Goal: Information Seeking & Learning: Learn about a topic

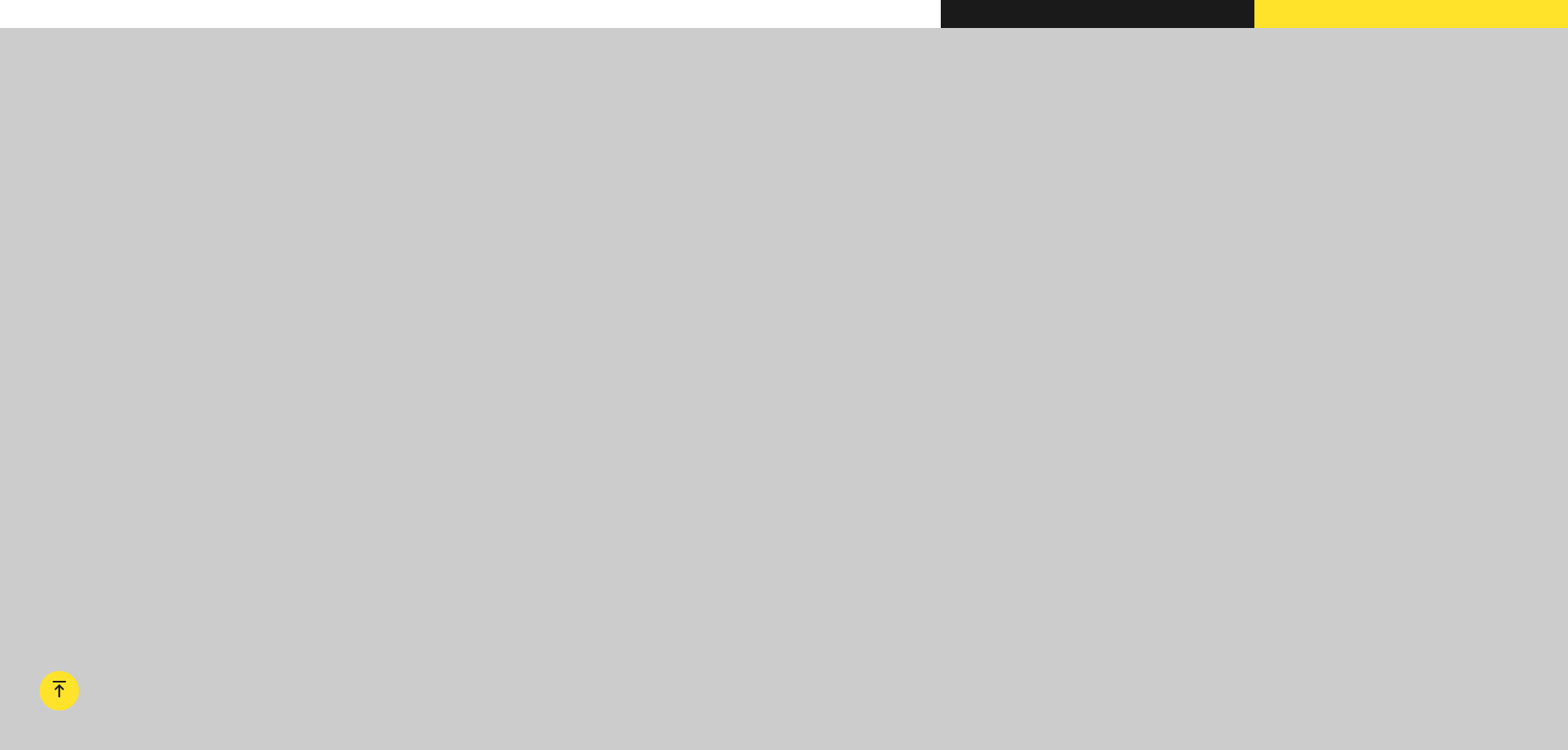
scroll to position [1812, 0]
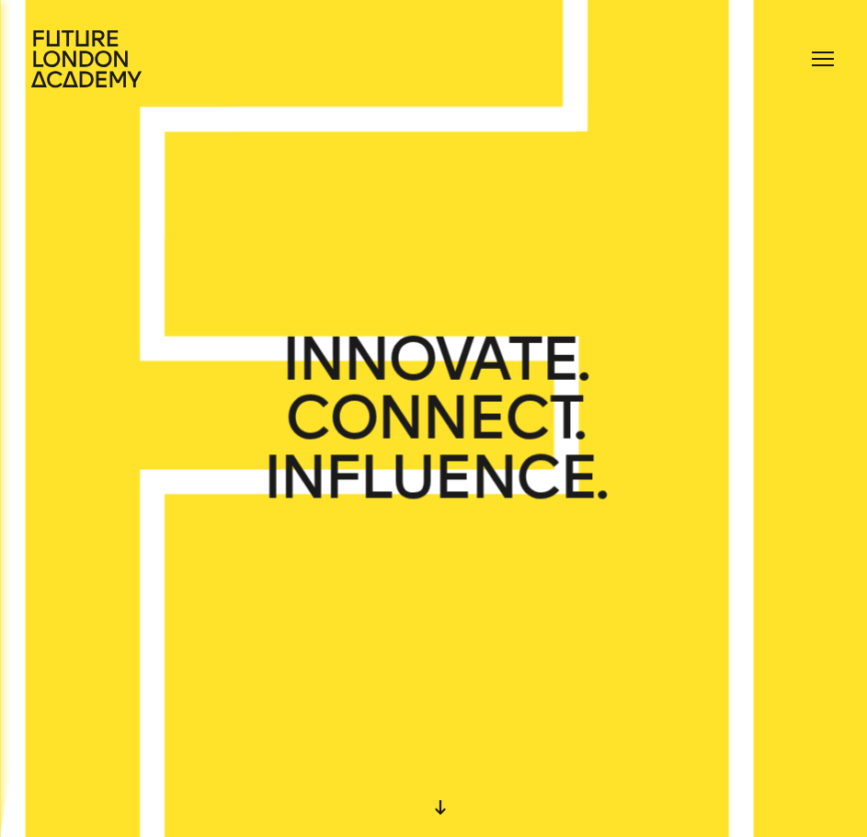
click at [822, 67] on div at bounding box center [822, 58] width 29 height 29
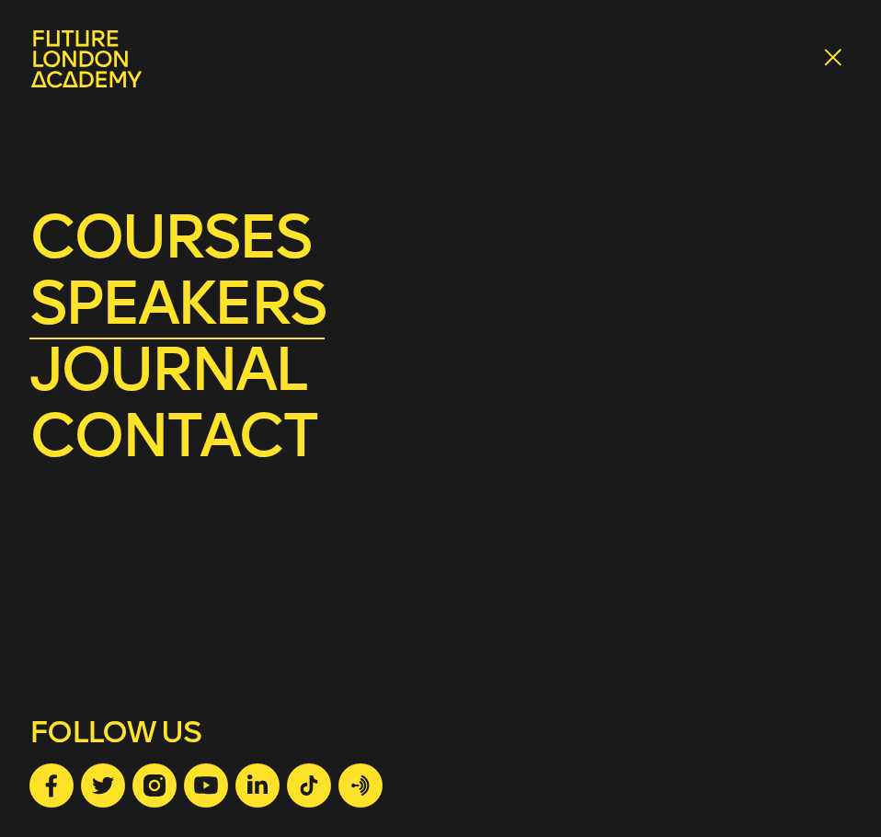
click at [268, 321] on link "speakers" at bounding box center [176, 303] width 295 height 73
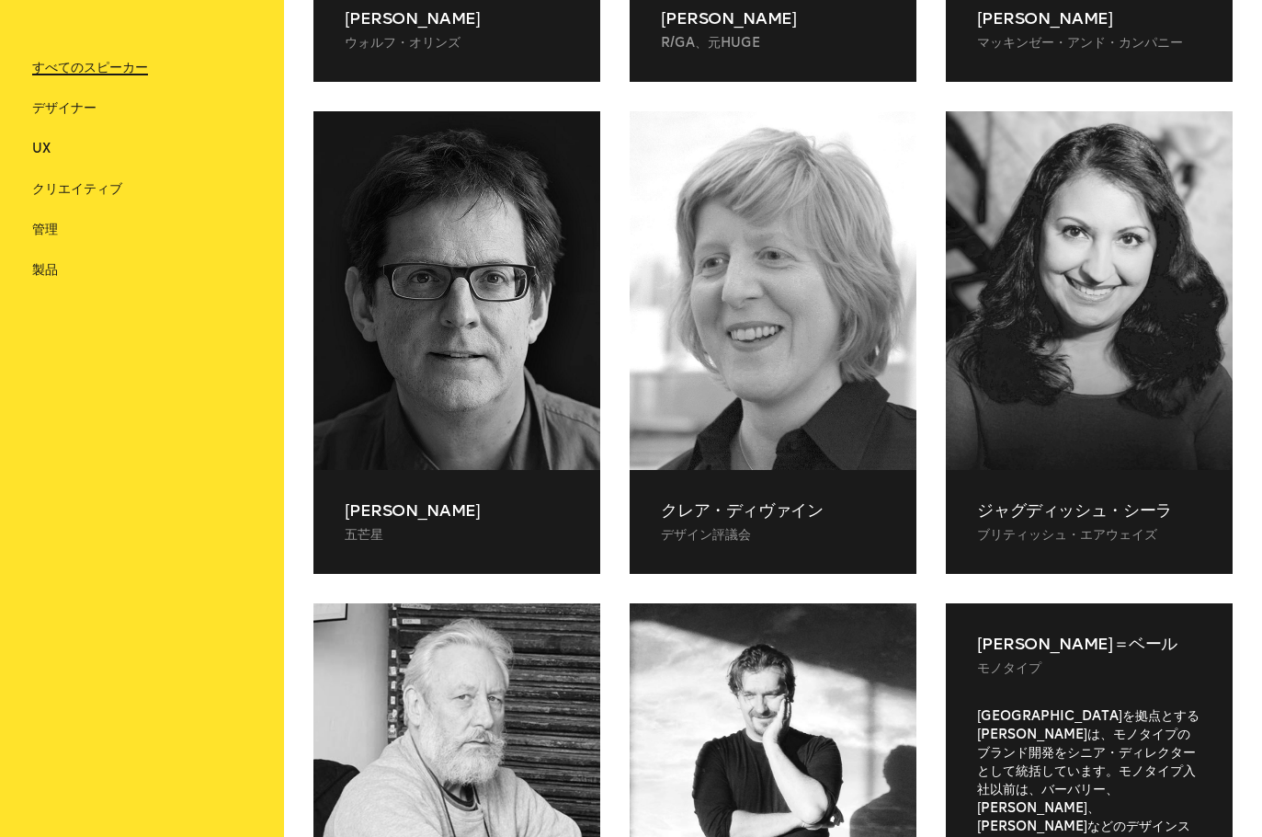
scroll to position [838, 0]
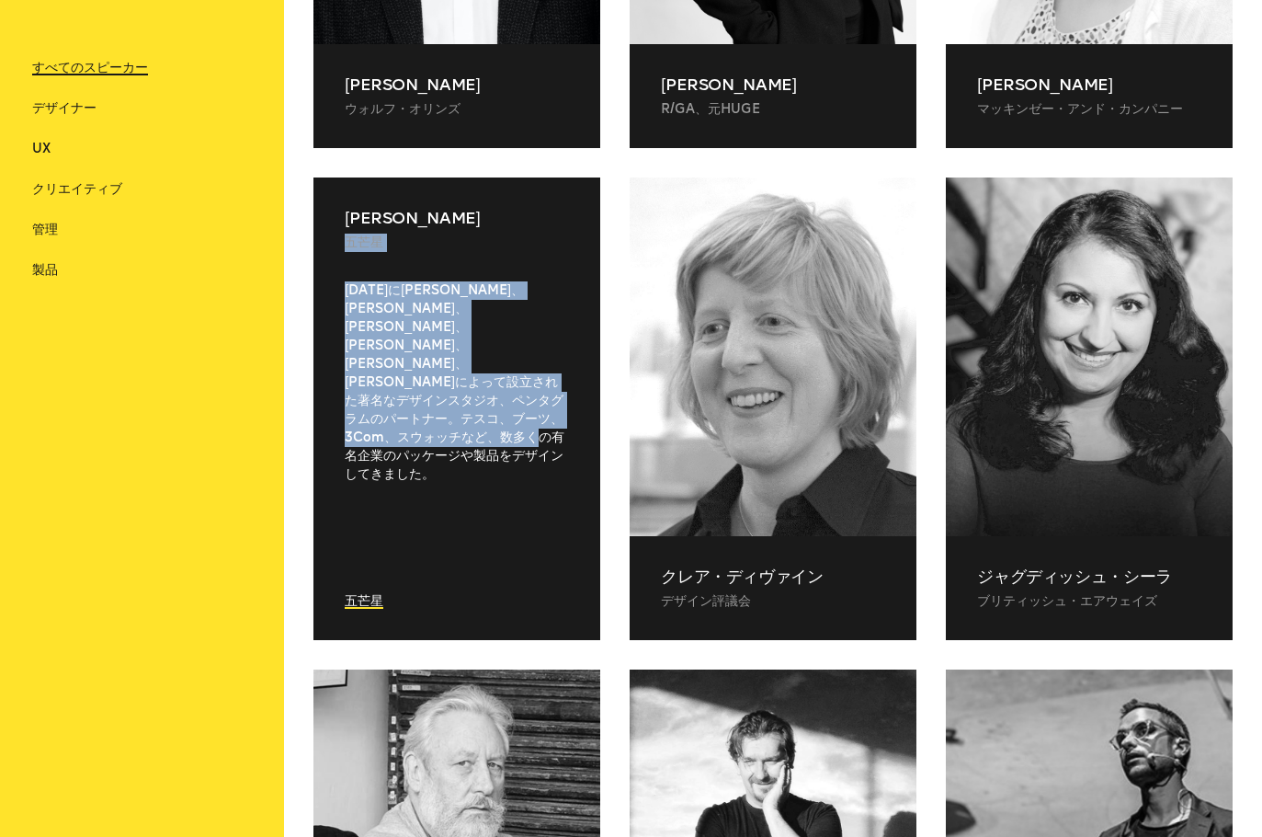
drag, startPoint x: 526, startPoint y: 448, endPoint x: 331, endPoint y: 279, distance: 258.0
click at [331, 279] on div "[PERSON_NAME] 五芒星 [DATE]に[PERSON_NAME]、[PERSON_NAME]、[PERSON_NAME]、[PERSON_NAME…" at bounding box center [456, 408] width 287 height 462
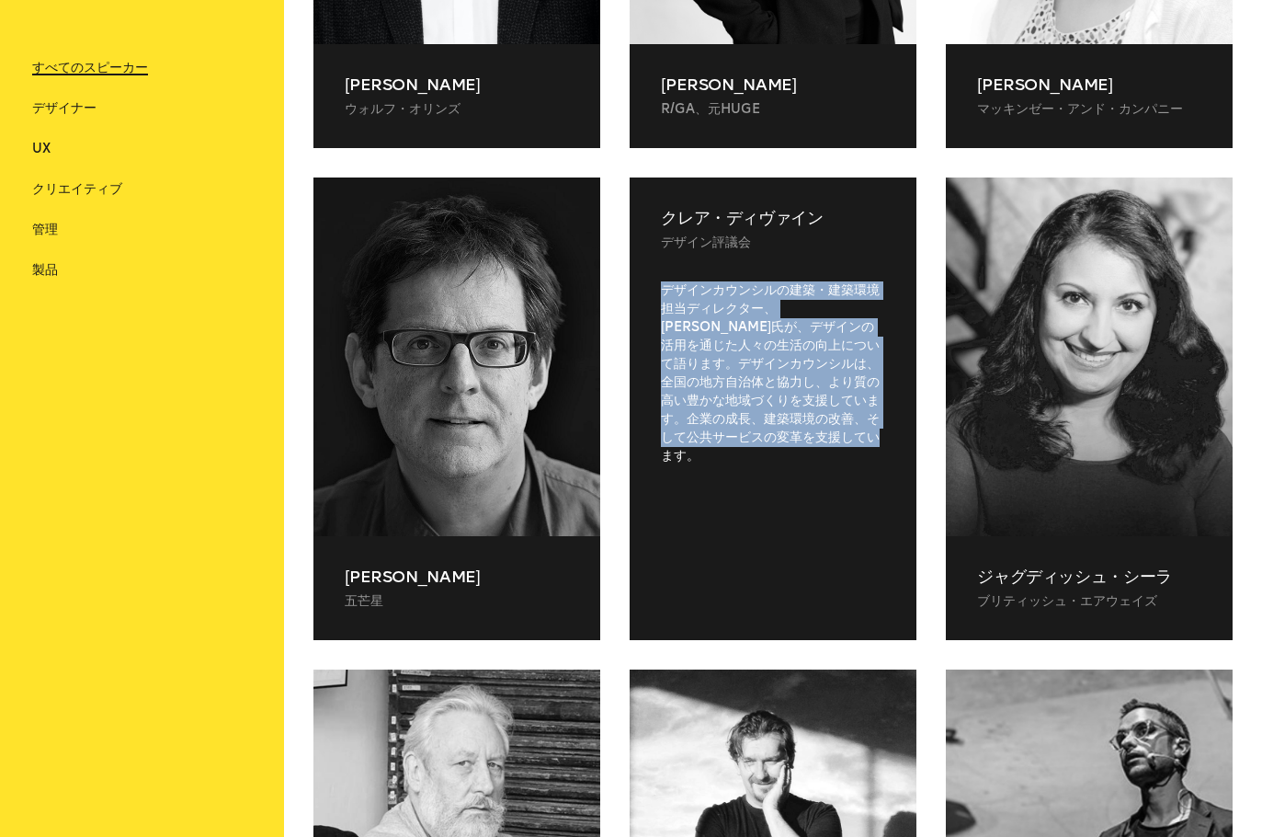
drag, startPoint x: 847, startPoint y: 440, endPoint x: 635, endPoint y: 284, distance: 262.9
click at [635, 284] on div "デザインカウンシルの建築・建築環境担当ディレクター、[PERSON_NAME]氏が、デザインの活用を通じた人々の生活の向上について語ります。デザインカウンシル…" at bounding box center [773, 445] width 287 height 329
click at [802, 556] on div "デザインカウンシルの建築・建築環境担当ディレクター、[PERSON_NAME]氏が、デザインの活用を通じた人々の生活の向上について語ります。デザインカウンシル…" at bounding box center [773, 445] width 287 height 329
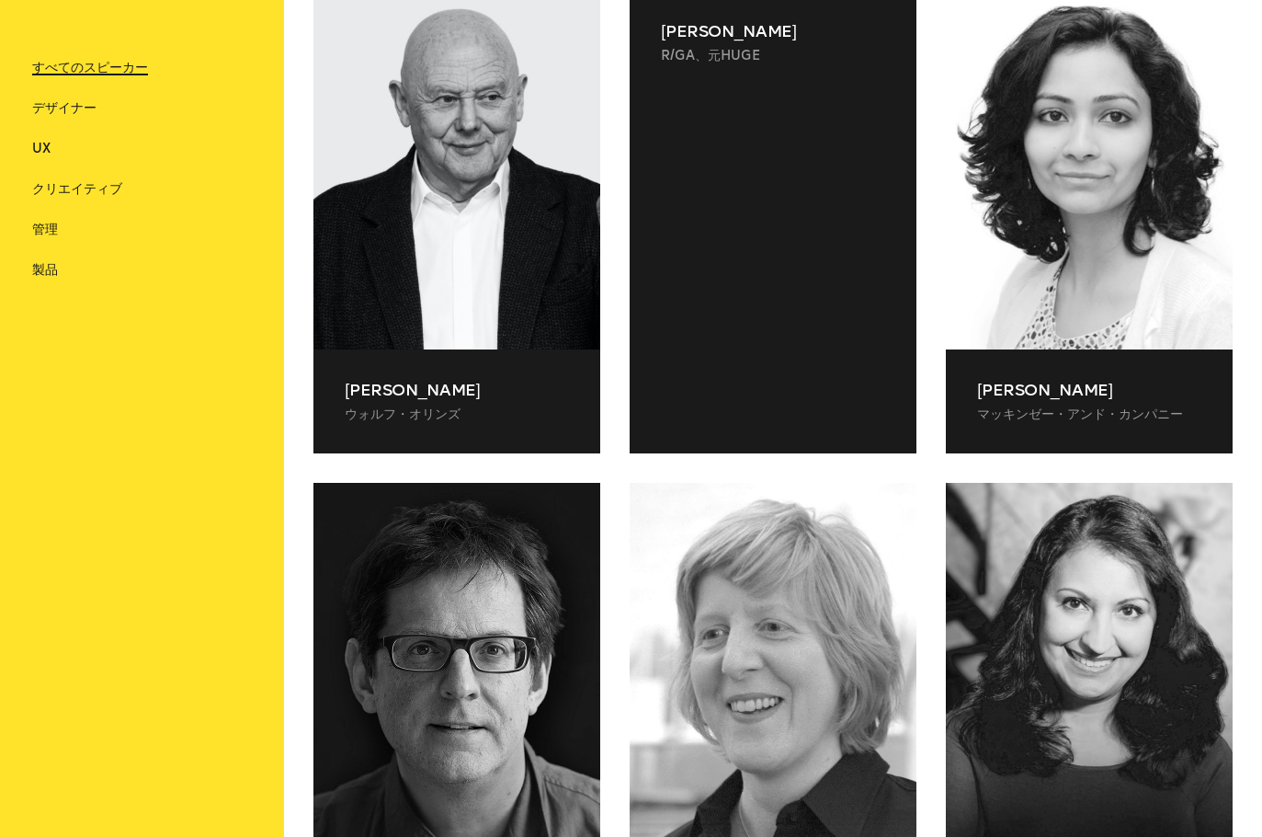
scroll to position [379, 0]
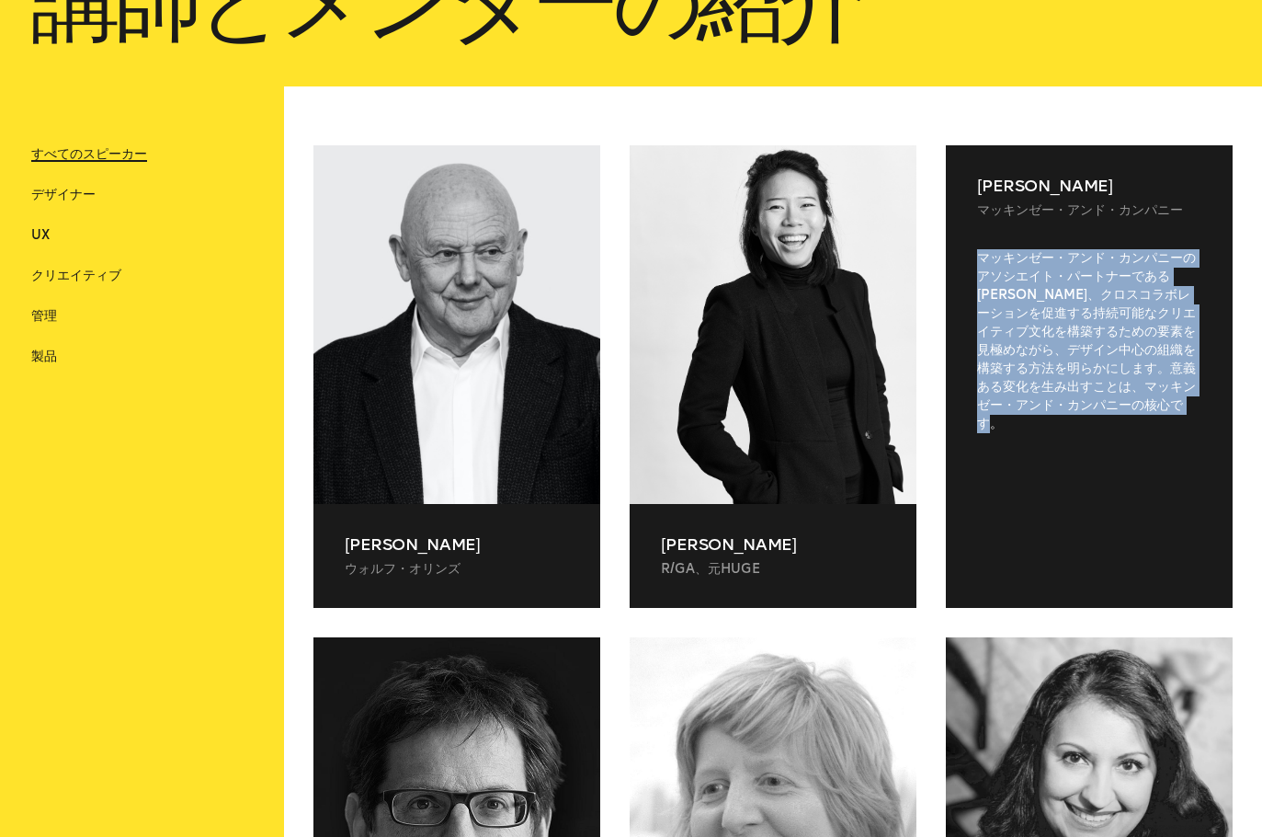
drag, startPoint x: 1157, startPoint y: 531, endPoint x: 965, endPoint y: 250, distance: 340.6
click at [965, 250] on div "マッキンゼー・アンド・カンパニーのアソシエイト・パートナーである[PERSON_NAME]、クロスコラボレーションを促進する持続可能なクリエイティブ文化を構築…" at bounding box center [1089, 413] width 287 height 329
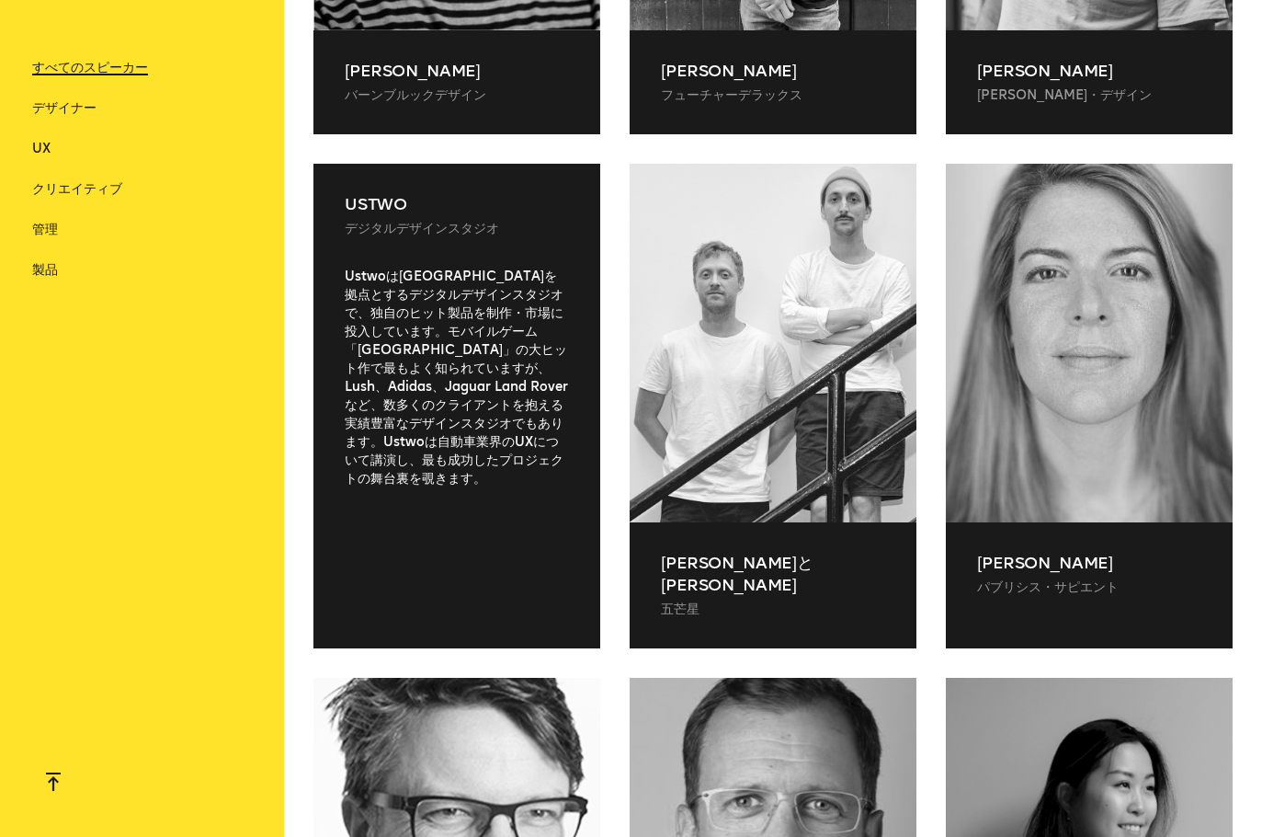
scroll to position [2309, 0]
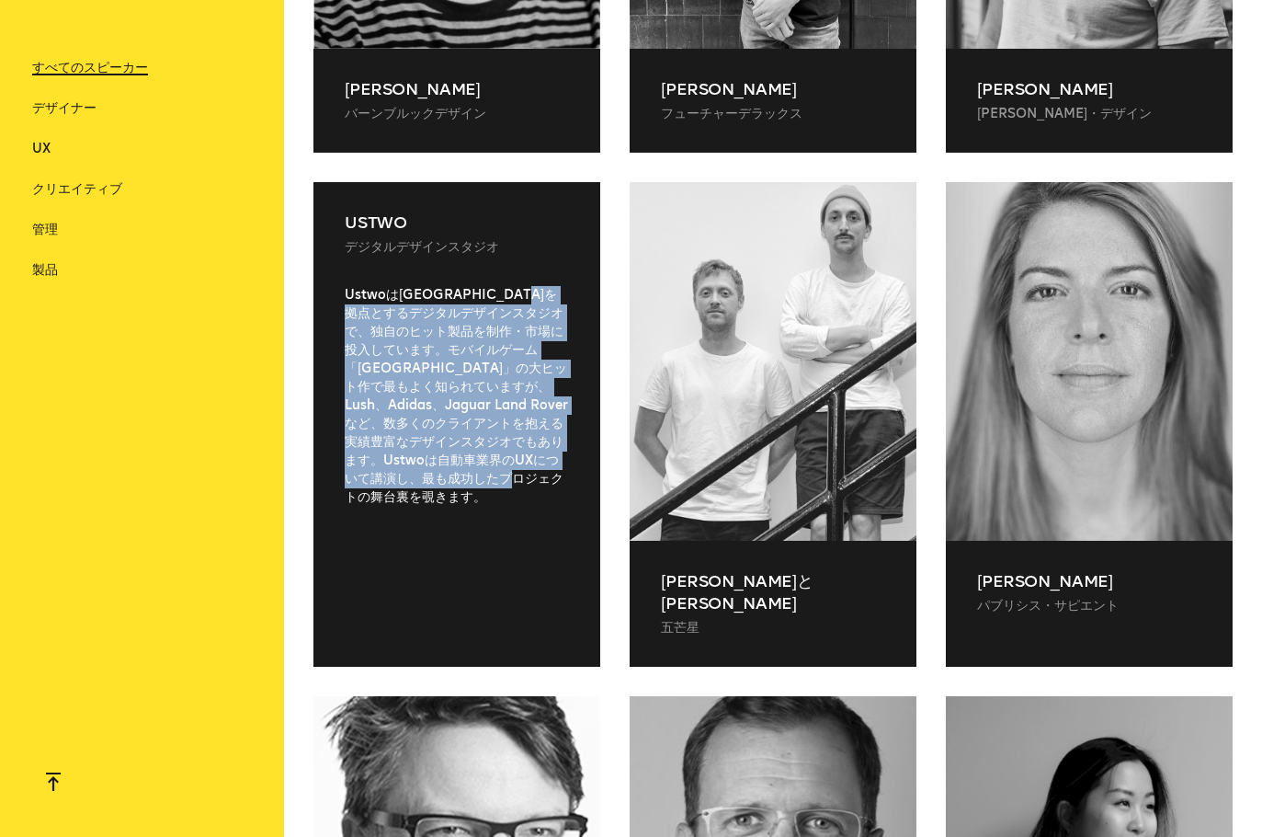
drag, startPoint x: 427, startPoint y: 510, endPoint x: 365, endPoint y: 329, distance: 191.6
click at [365, 329] on div "Ustwoは[GEOGRAPHIC_DATA]を拠点とするデジタルデザインスタジオで、独自のヒット製品を制作・市場に投入しています。モバイルゲーム「[GEOG…" at bounding box center [456, 461] width 287 height 351
click at [497, 539] on div "Ustwoは[GEOGRAPHIC_DATA]を拠点とするデジタルデザインスタジオで、独自のヒット製品を制作・市場に投入しています。モバイルゲーム「[GEOG…" at bounding box center [456, 461] width 287 height 351
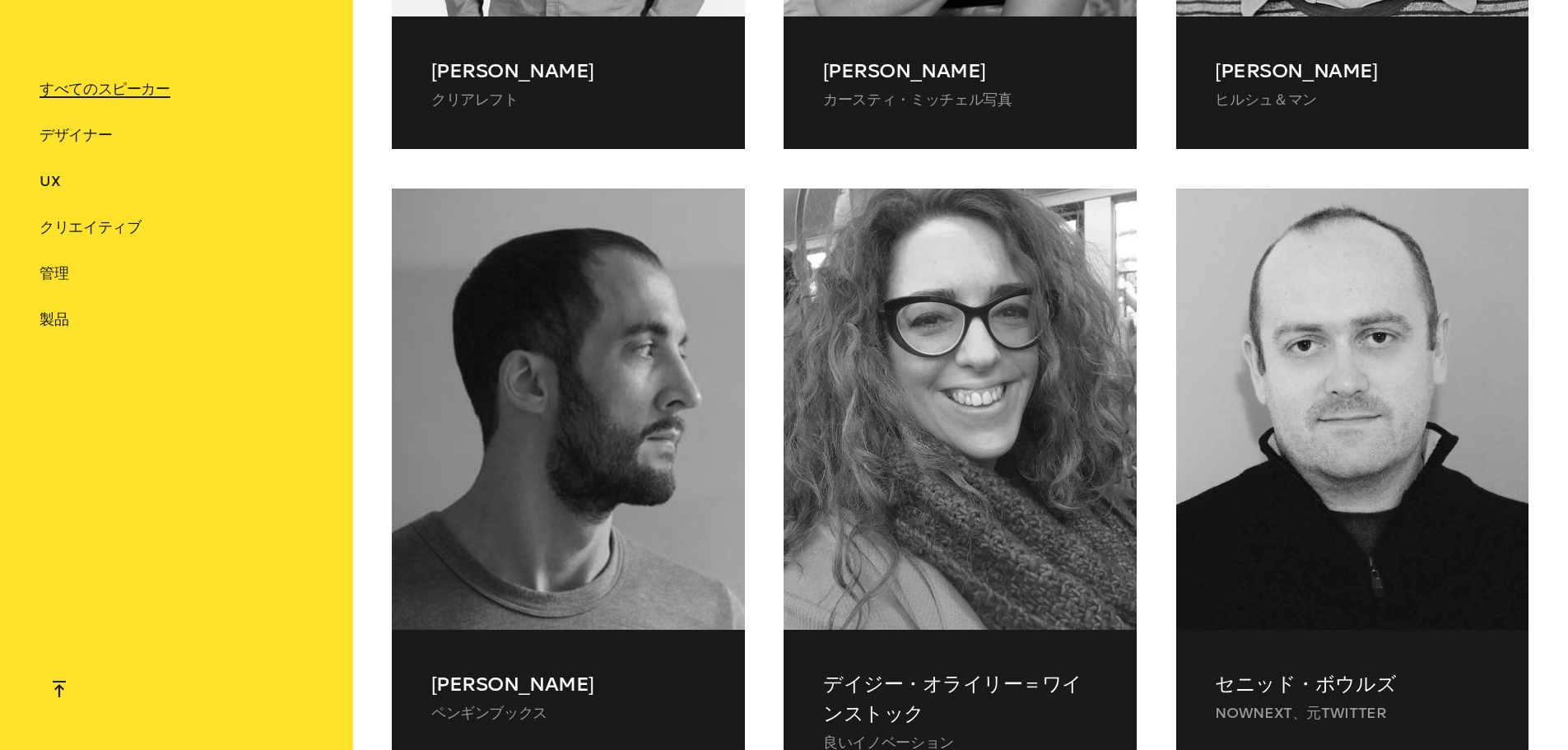
scroll to position [5199, 0]
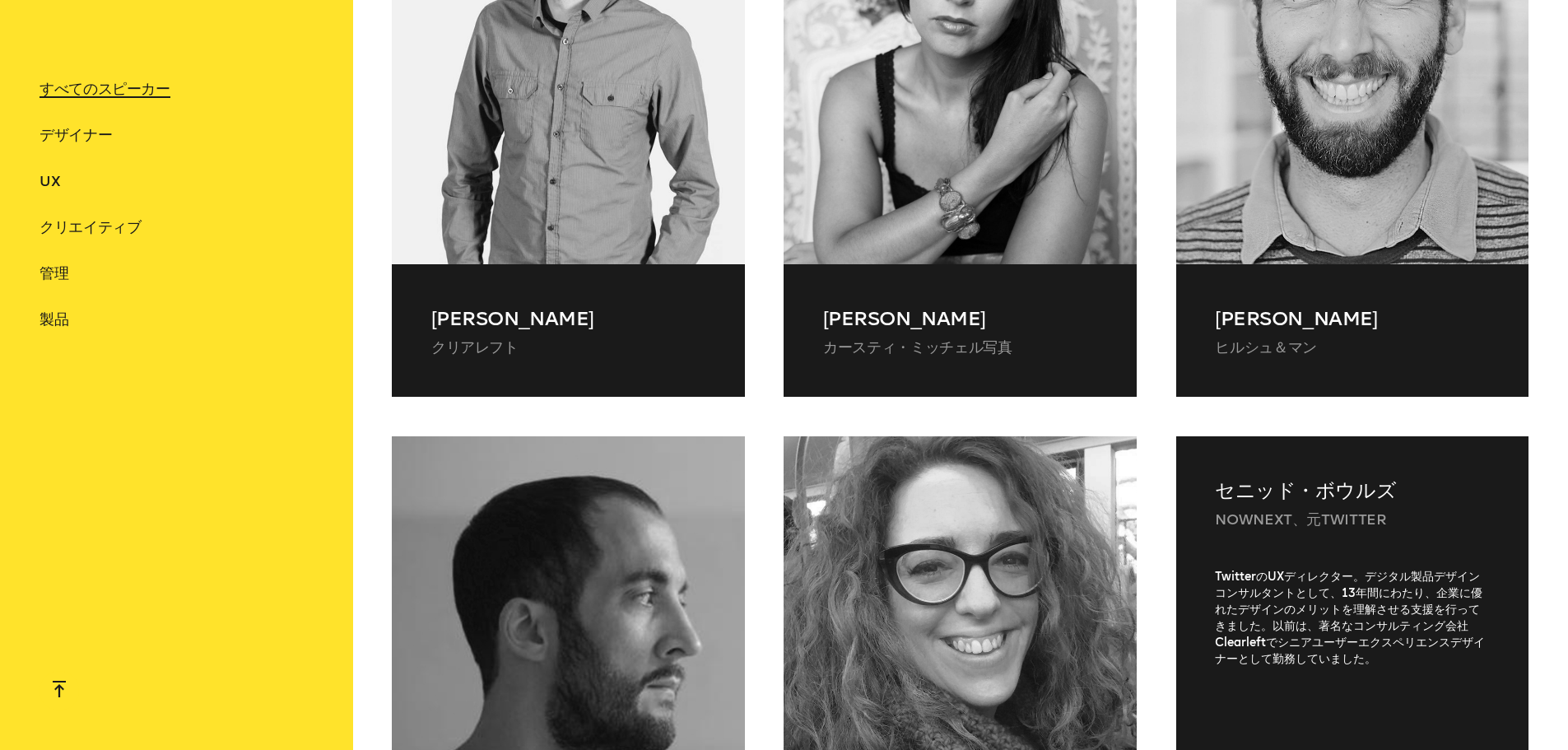
click at [1206, 436] on div at bounding box center [1353, 436] width 353 height 0
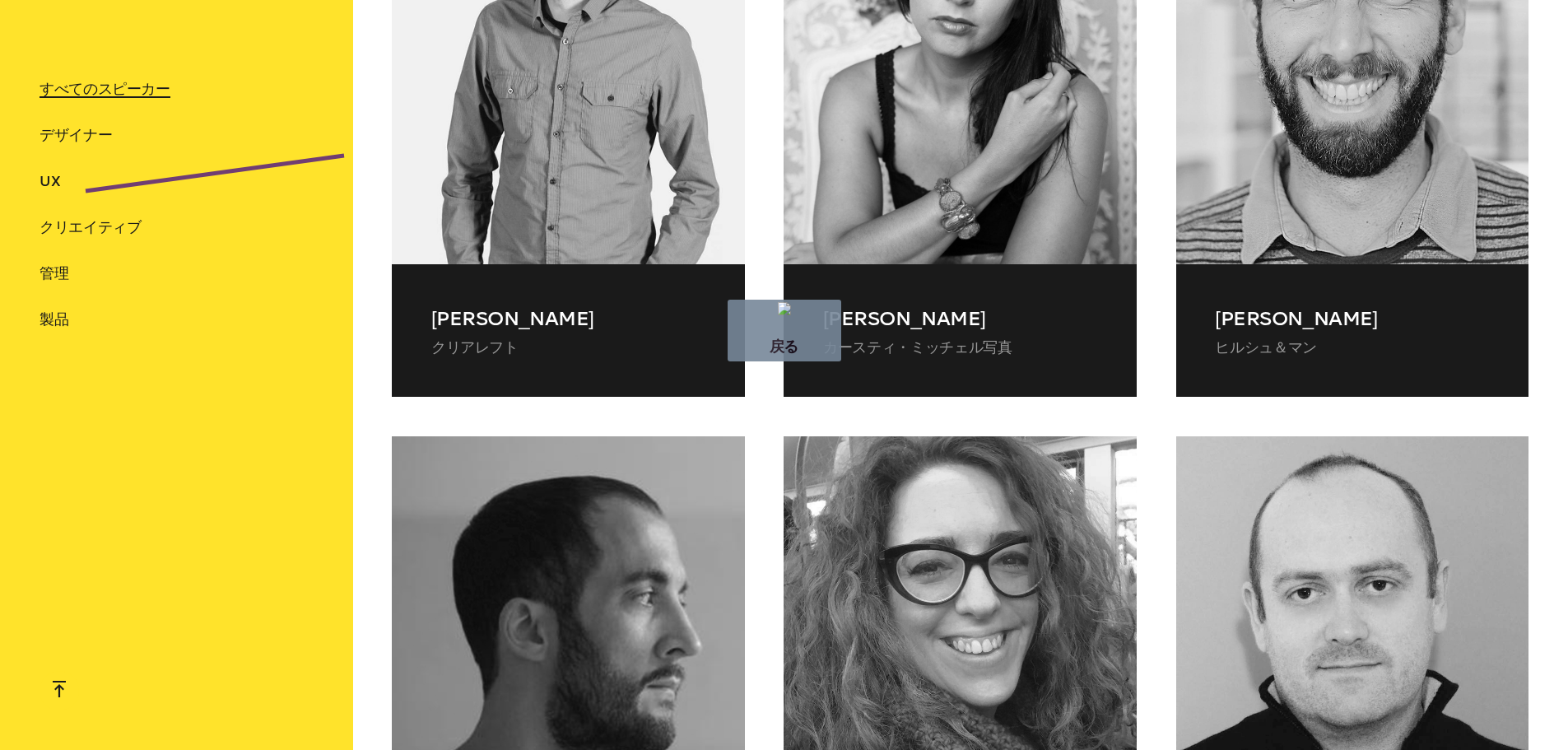
drag, startPoint x: 344, startPoint y: 156, endPoint x: 0, endPoint y: 202, distance: 347.1
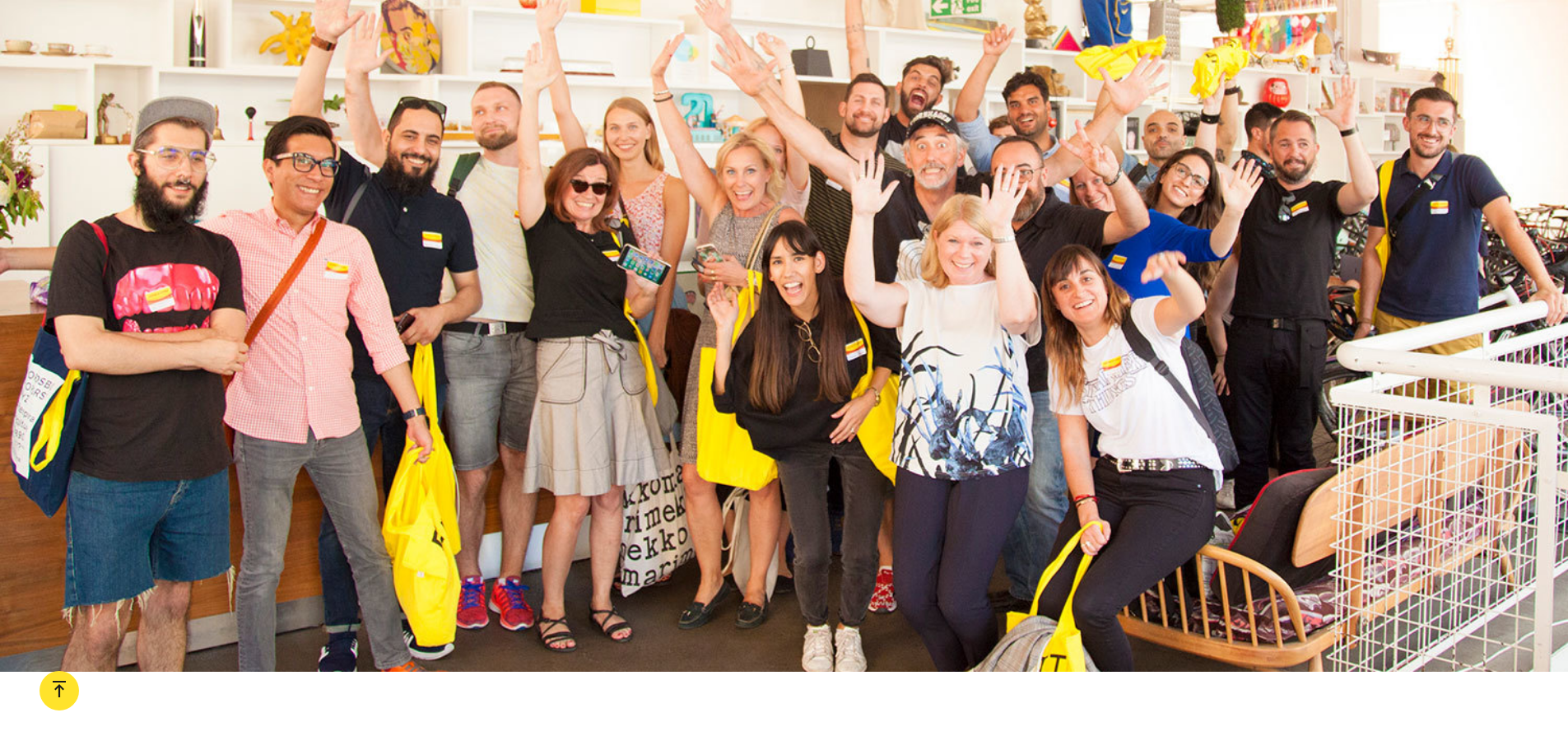
scroll to position [2071, 0]
